Goal: Complete application form

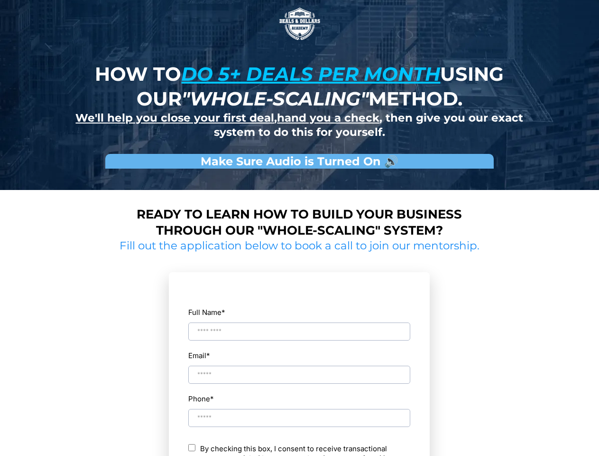
click at [300, 24] on img at bounding box center [299, 23] width 47 height 47
click at [299, 323] on input "Full Name *" at bounding box center [299, 331] width 222 height 18
click at [299, 366] on div "Email *" at bounding box center [299, 366] width 223 height 36
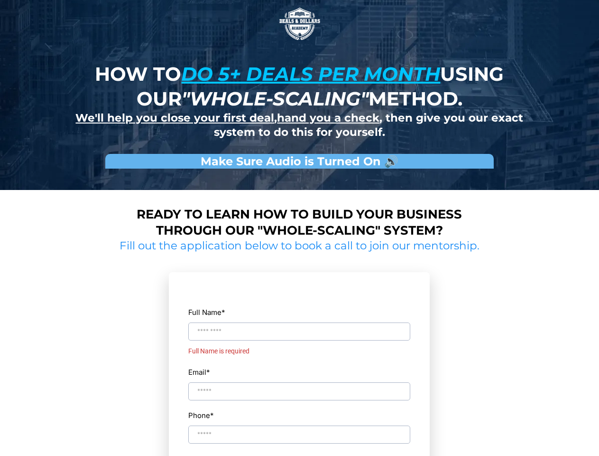
click at [299, 409] on div "Full Name * Full Name is required Email * Phone * ch By checking this box, I co…" at bounding box center [299, 425] width 223 height 287
click at [299, 449] on input "Phone *" at bounding box center [299, 451] width 222 height 18
